Goal: Navigation & Orientation: Find specific page/section

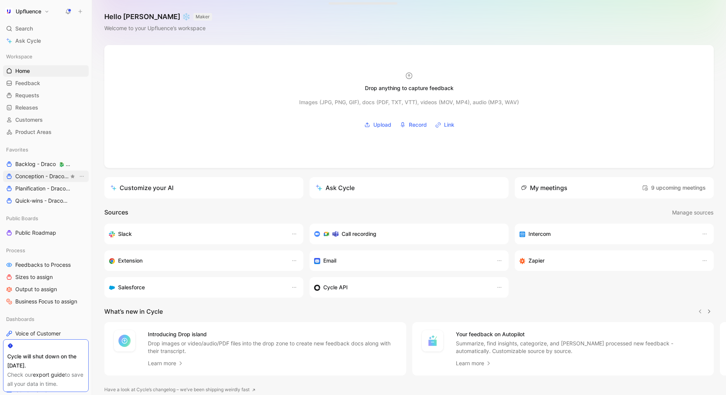
click at [34, 177] on span "Conception - Draco 🐉 Draco" at bounding box center [41, 177] width 53 height 8
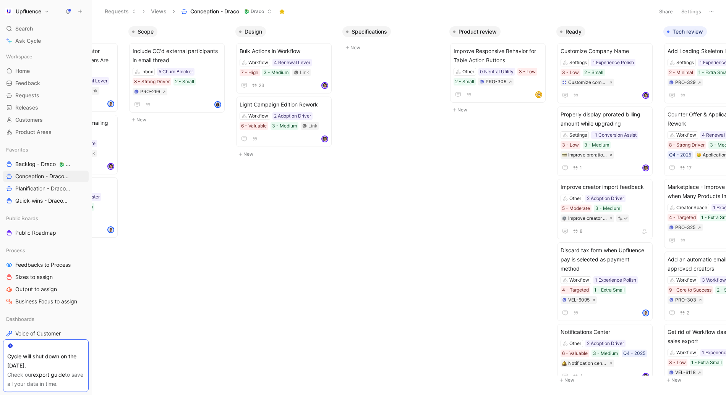
scroll to position [0, 84]
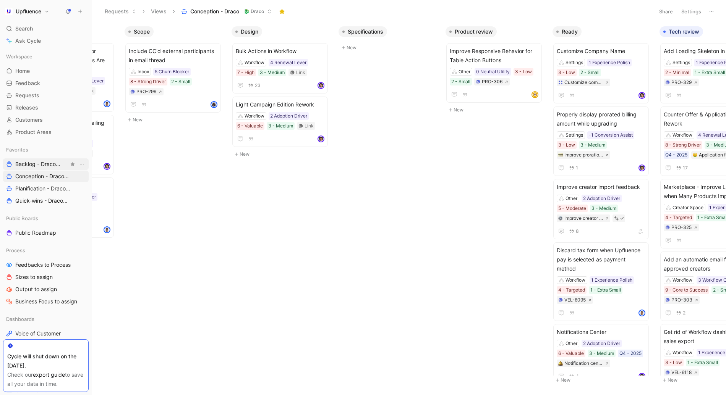
click at [30, 168] on span "Backlog - Draco 🐉 Draco" at bounding box center [41, 164] width 53 height 8
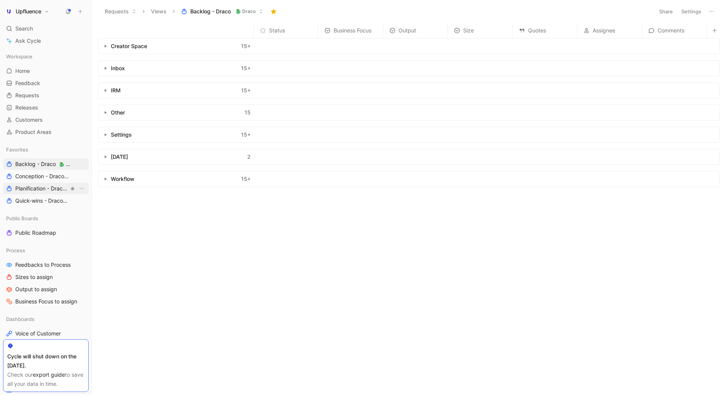
click at [31, 192] on span "Planification - Draco 🐉 Draco" at bounding box center [41, 189] width 53 height 8
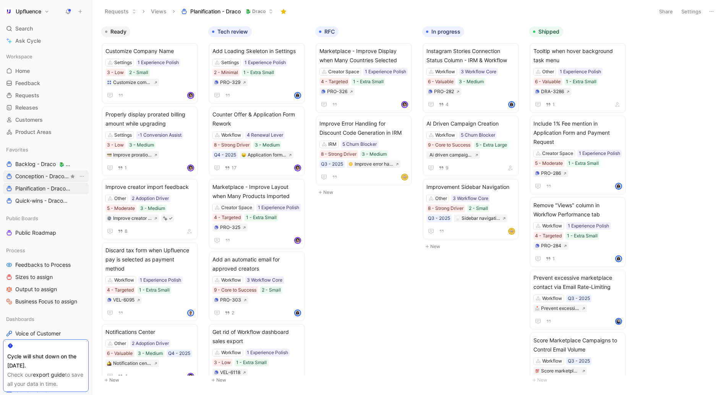
click at [27, 175] on span "Conception - Draco 🐉 Draco" at bounding box center [41, 177] width 53 height 8
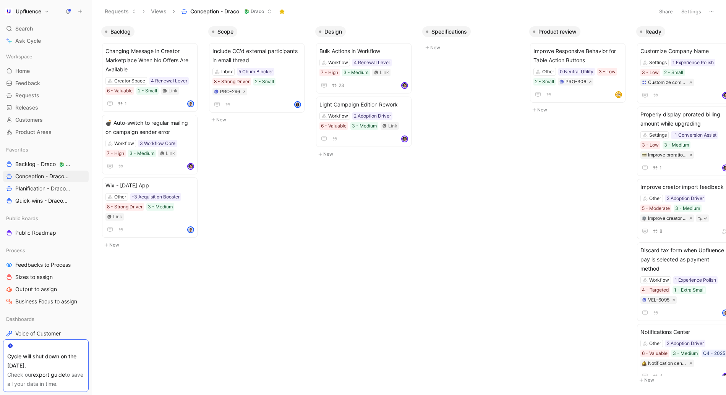
click at [232, 272] on body "Upfluence Search ⌘ K Ask Cycle Workspace Home G then H Feedback G then F Reques…" at bounding box center [363, 197] width 726 height 395
click at [318, 259] on div "Backlog Changing Message in Creator Marketplace When No Offers Are Available Cr…" at bounding box center [409, 209] width 634 height 372
